Goal: Check status

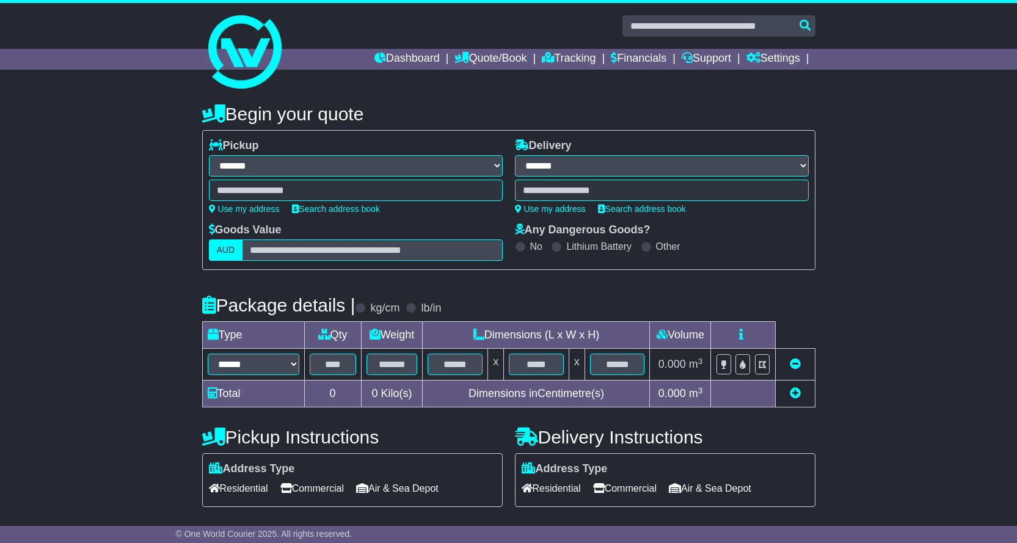
select select "**"
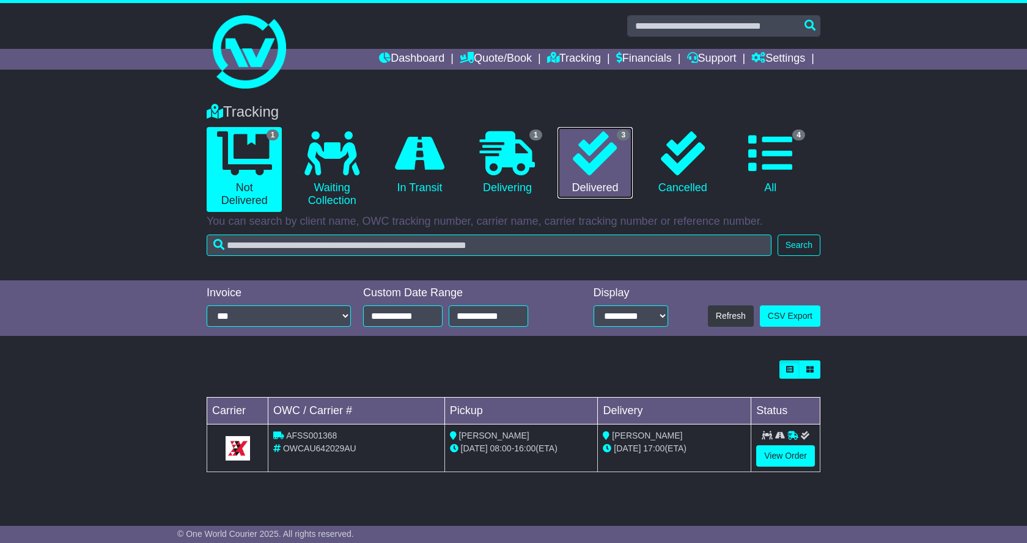
click at [595, 163] on icon at bounding box center [595, 153] width 44 height 44
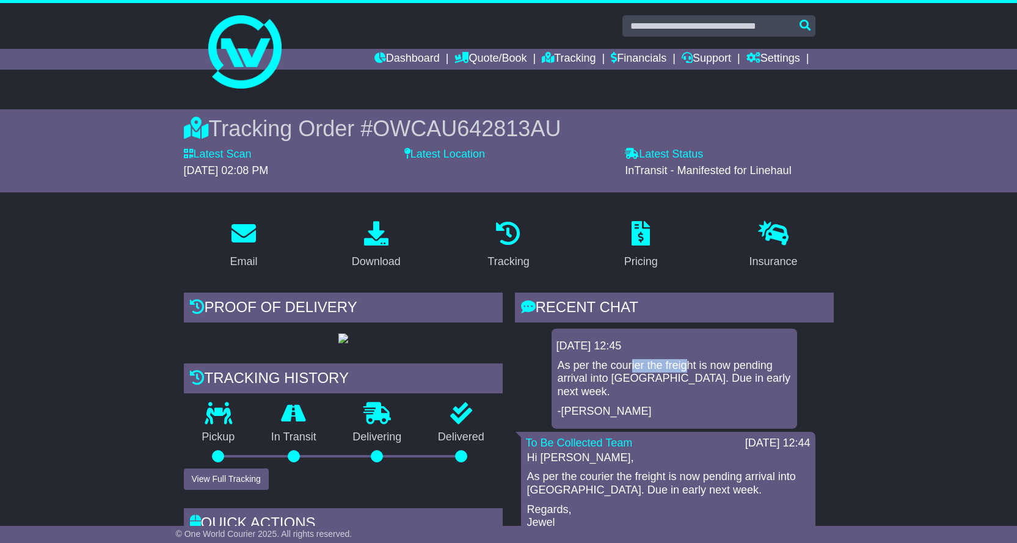
drag, startPoint x: 657, startPoint y: 365, endPoint x: 751, endPoint y: 365, distance: 93.5
click at [722, 365] on p "As per the courier the freight is now pending arrival into Perth. Due in early …" at bounding box center [674, 379] width 233 height 40
click at [754, 365] on p "As per the courier the freight is now pending arrival into Perth. Due in early …" at bounding box center [674, 379] width 233 height 40
drag, startPoint x: 614, startPoint y: 381, endPoint x: 697, endPoint y: 381, distance: 82.5
click at [678, 381] on p "As per the courier the freight is now pending arrival into Perth. Due in early …" at bounding box center [674, 379] width 233 height 40
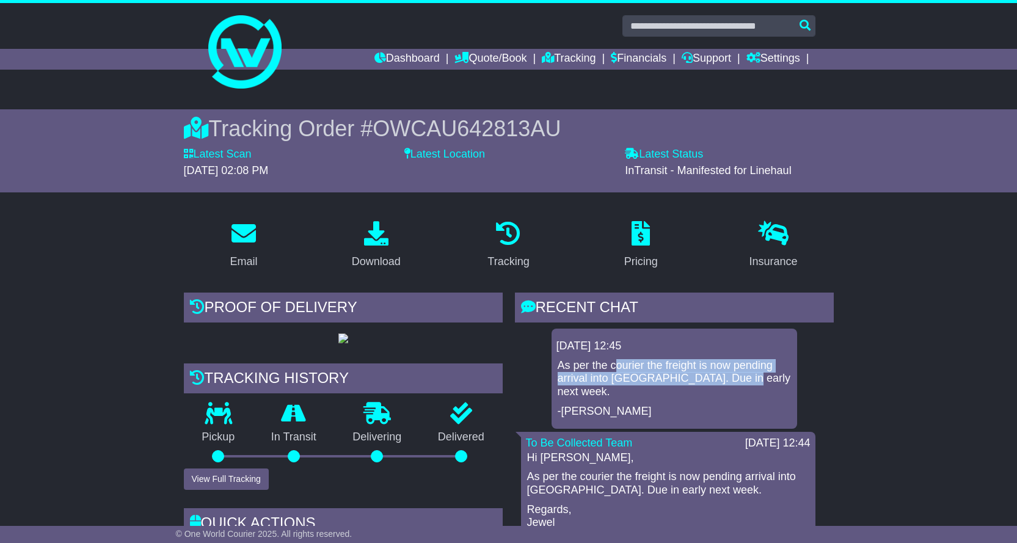
drag, startPoint x: 615, startPoint y: 359, endPoint x: 740, endPoint y: 373, distance: 126.1
click at [736, 373] on p "As per the courier the freight is now pending arrival into Perth. Due in early …" at bounding box center [674, 379] width 233 height 40
click at [676, 381] on p "As per the courier the freight is now pending arrival into Perth. Due in early …" at bounding box center [674, 379] width 233 height 40
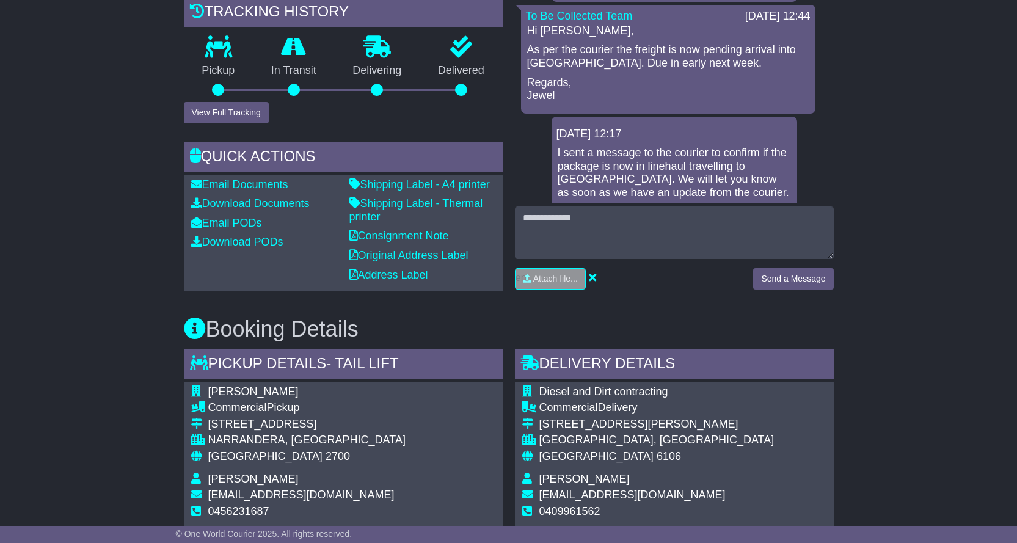
scroll to position [61, 0]
drag, startPoint x: 579, startPoint y: 49, endPoint x: 648, endPoint y: 51, distance: 69.7
click at [642, 51] on p "As per the courier the freight is now pending arrival into Perth. Due in early …" at bounding box center [668, 56] width 282 height 26
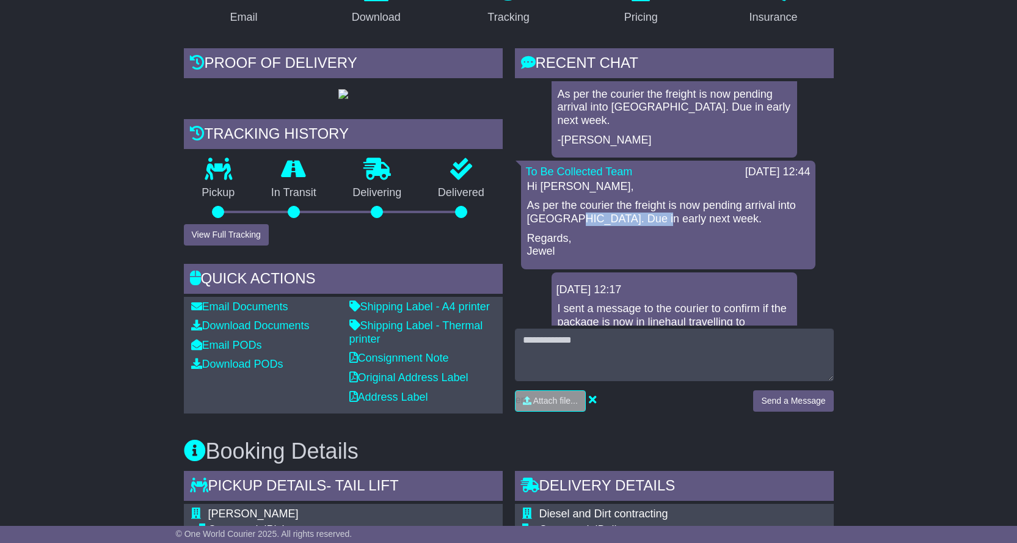
scroll to position [0, 0]
